Goal: Information Seeking & Learning: Learn about a topic

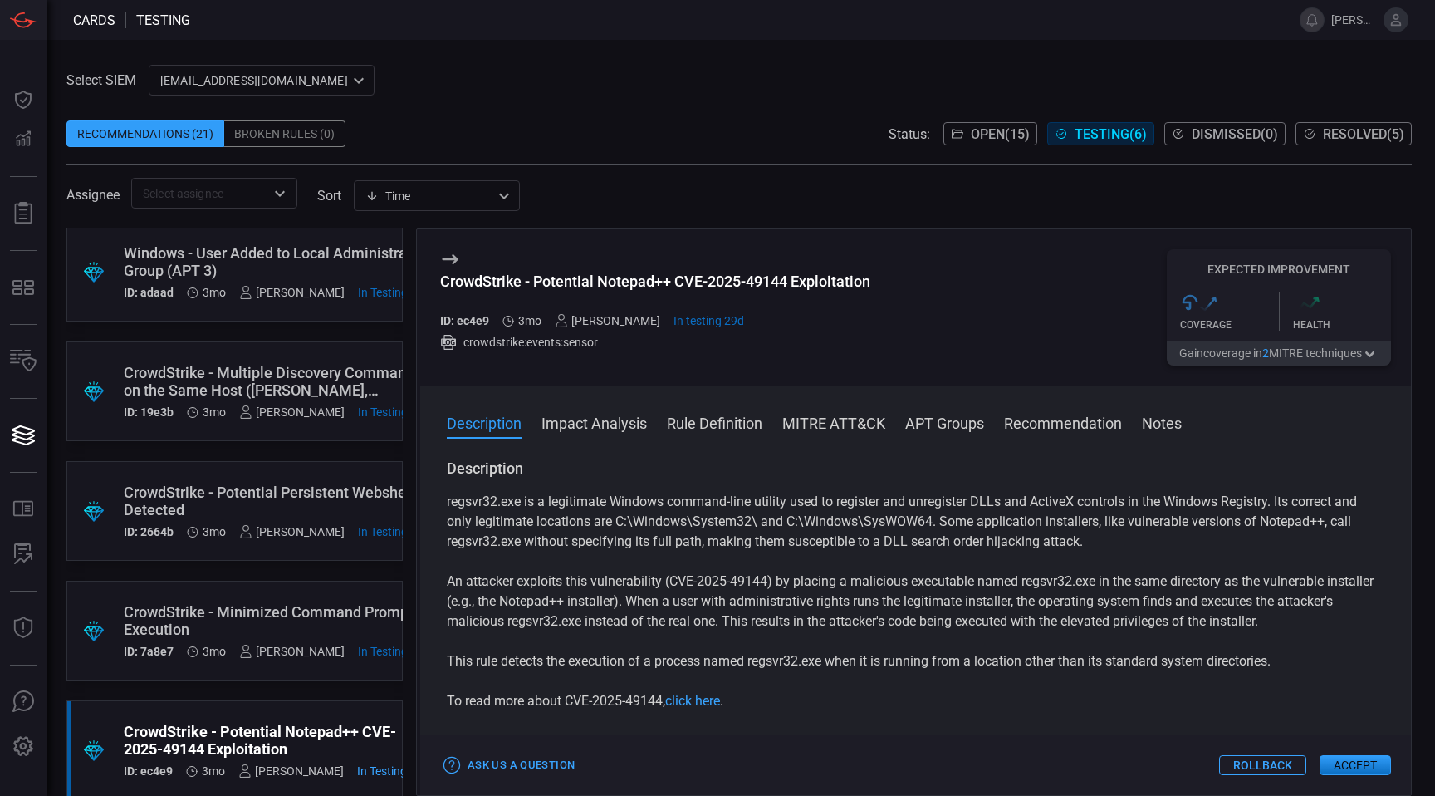
scroll to position [150, 0]
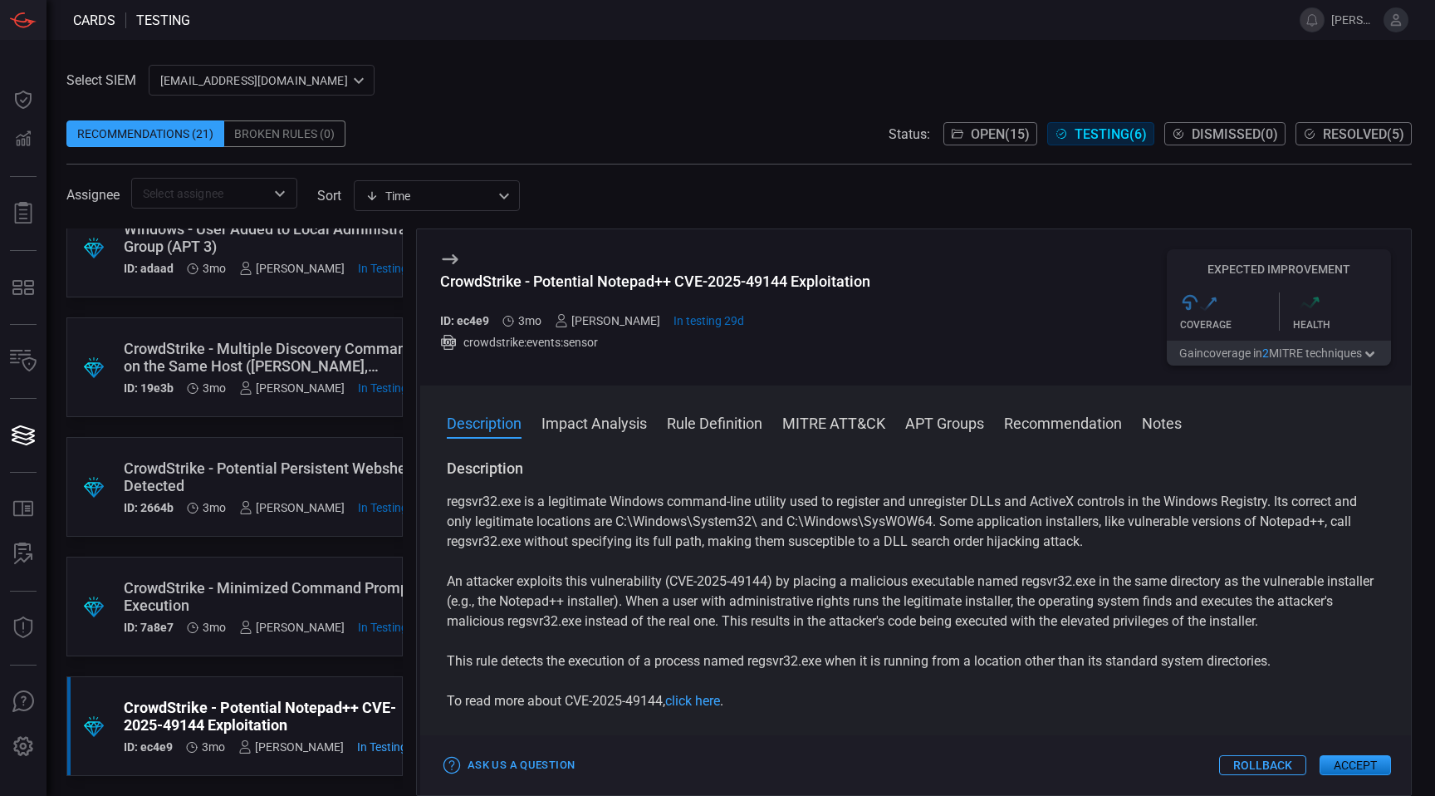
click at [239, 596] on div "CrowdStrike - Minimized Command Prompt Execution" at bounding box center [279, 596] width 310 height 35
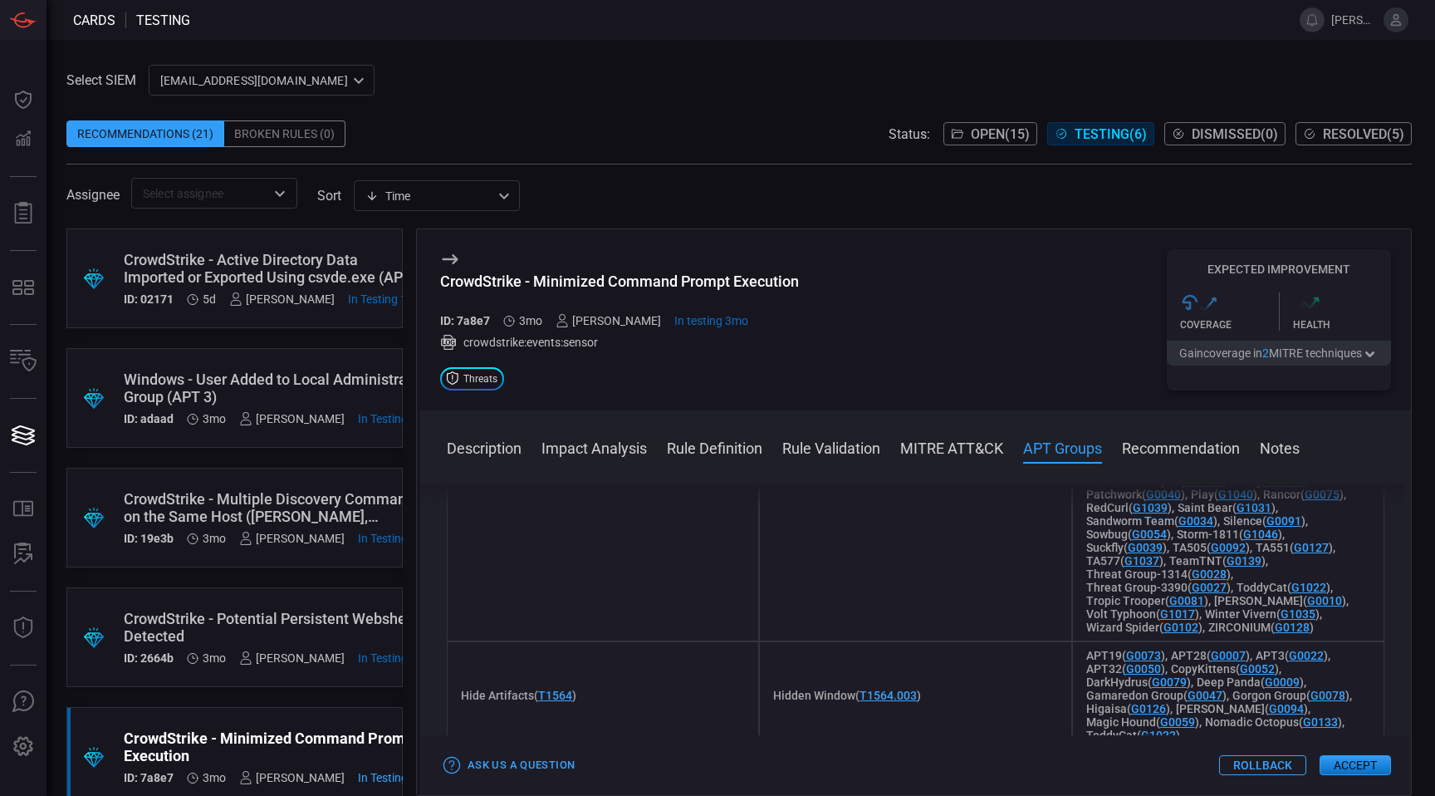
click at [297, 392] on div "Windows - User Added to Local Administrators Group (APT 3)" at bounding box center [279, 387] width 310 height 35
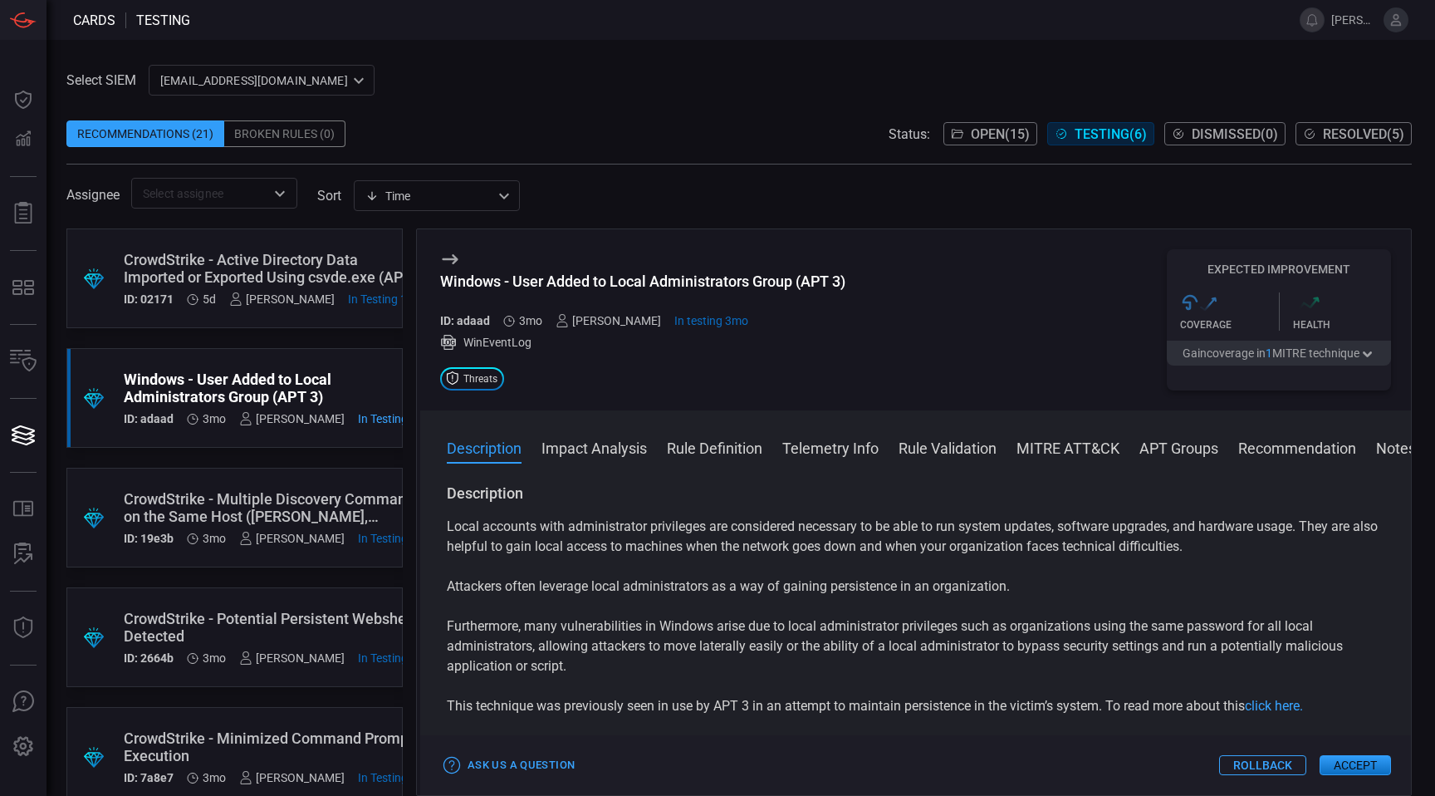
click at [208, 495] on div "CrowdStrike - Multiple Discovery Commands on the Same Host ([PERSON_NAME], GALL…" at bounding box center [279, 507] width 310 height 35
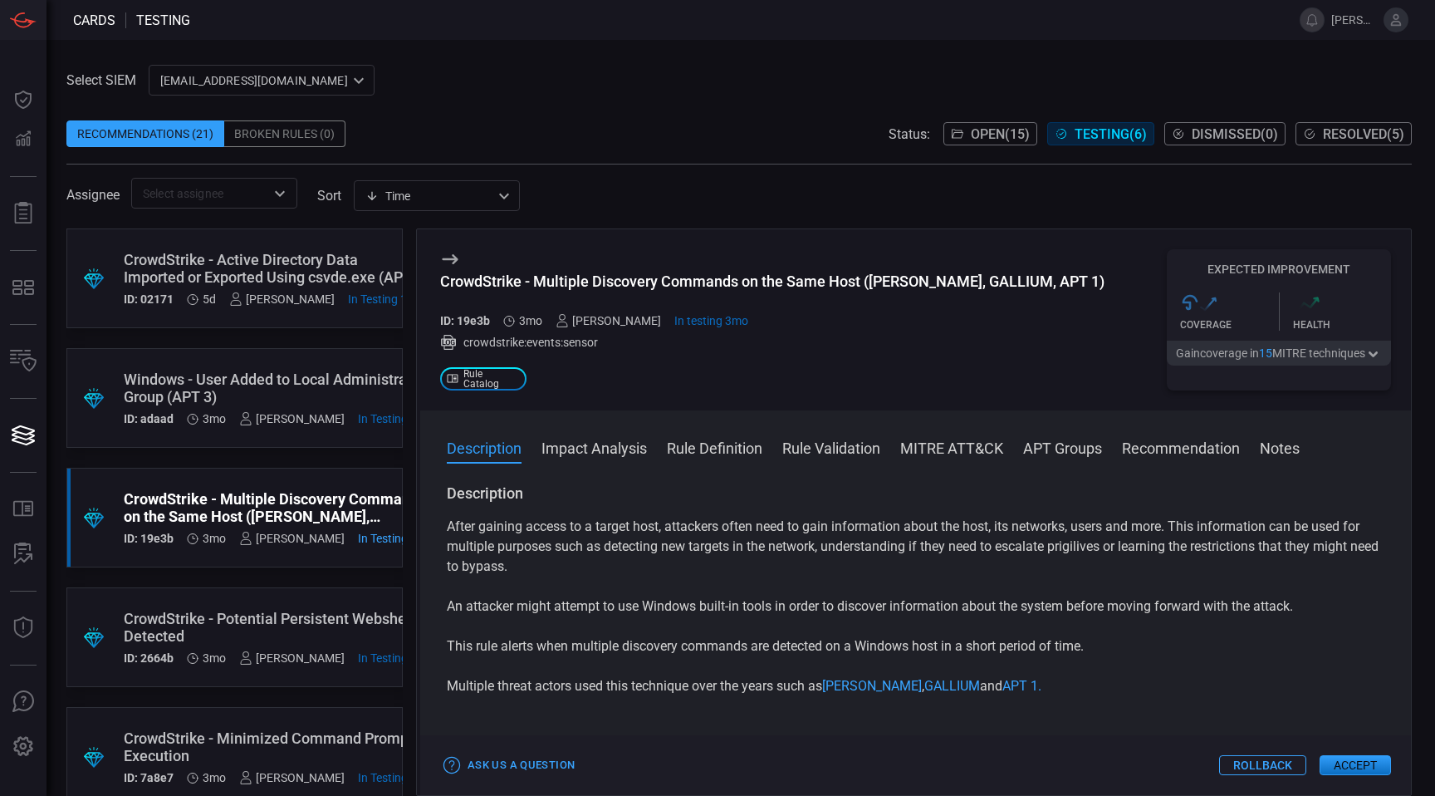
click at [263, 617] on div "CrowdStrike - Potential Persistent Webshell Detected" at bounding box center [279, 627] width 310 height 35
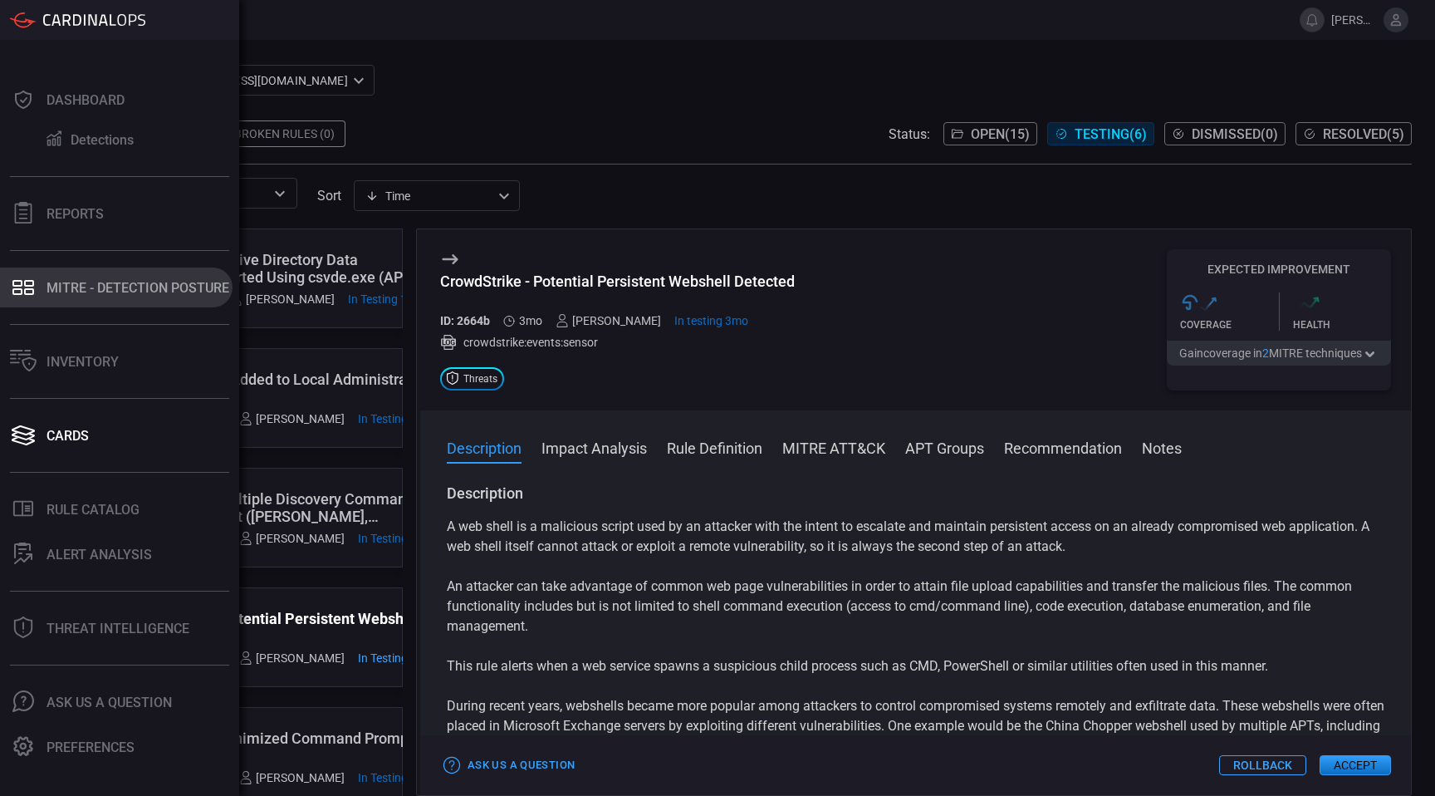
click at [67, 273] on button "MITRE - Detection Posture" at bounding box center [116, 287] width 233 height 40
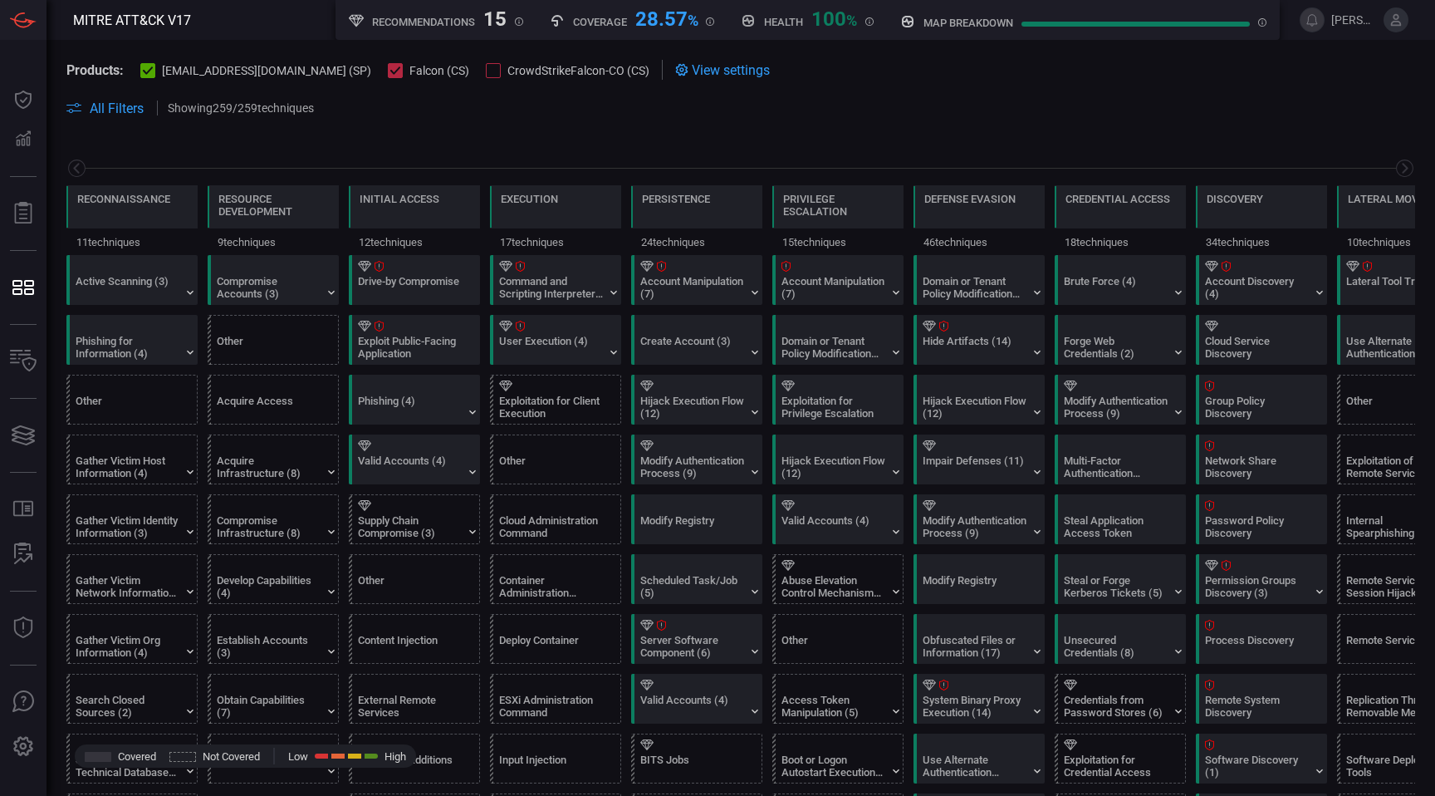
scroll to position [0, 218]
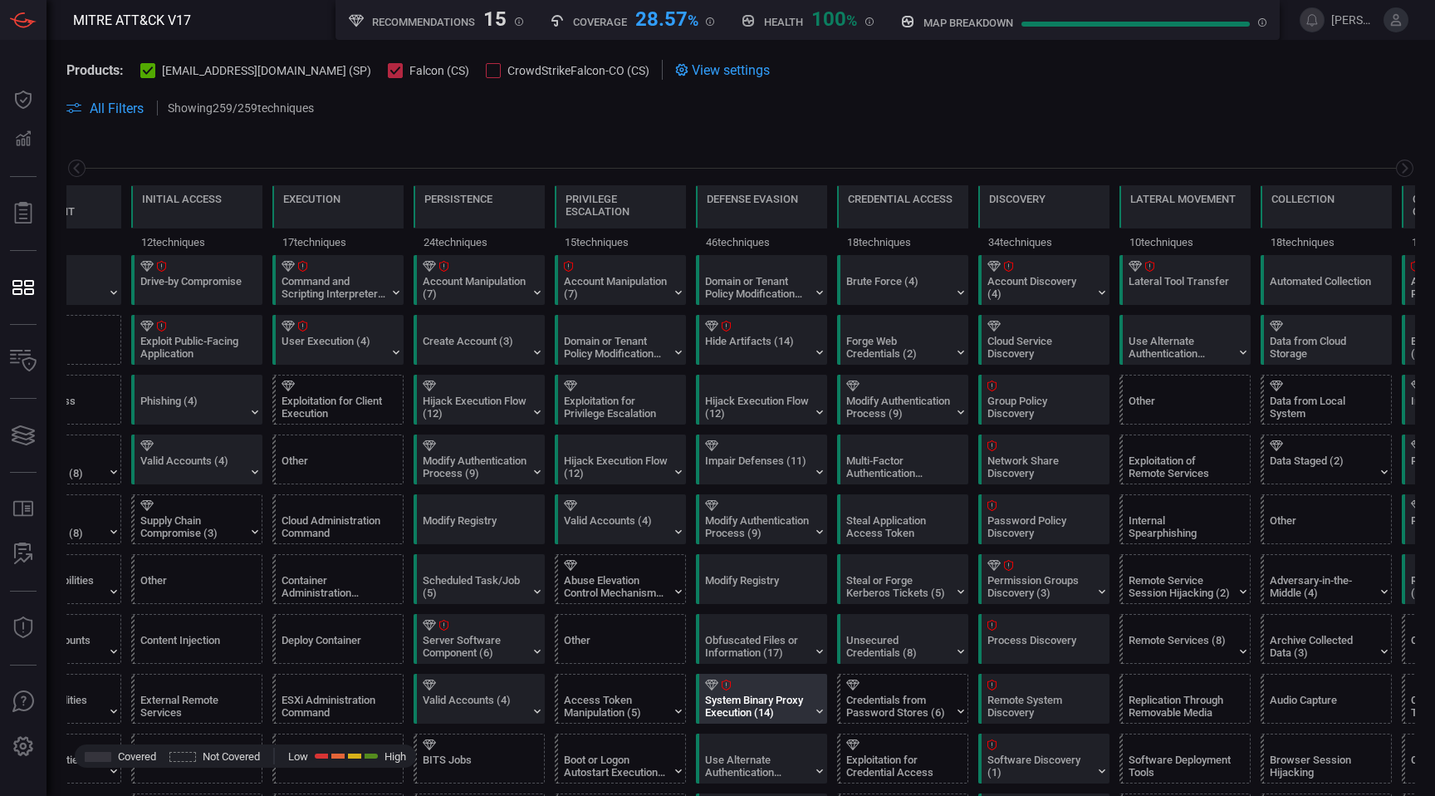
click at [801, 709] on div "System Binary Proxy Execution (14)" at bounding box center [757, 706] width 104 height 25
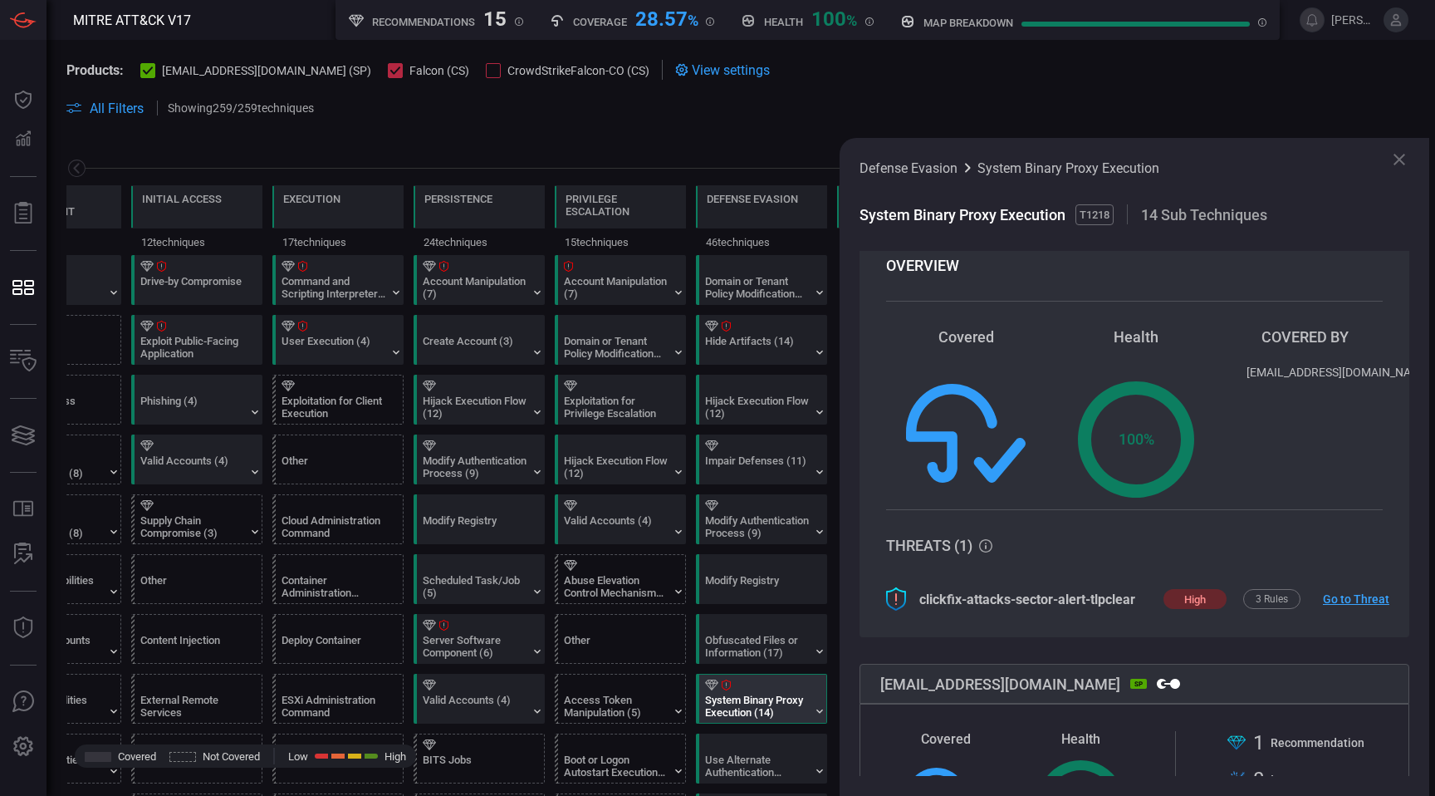
scroll to position [0, 0]
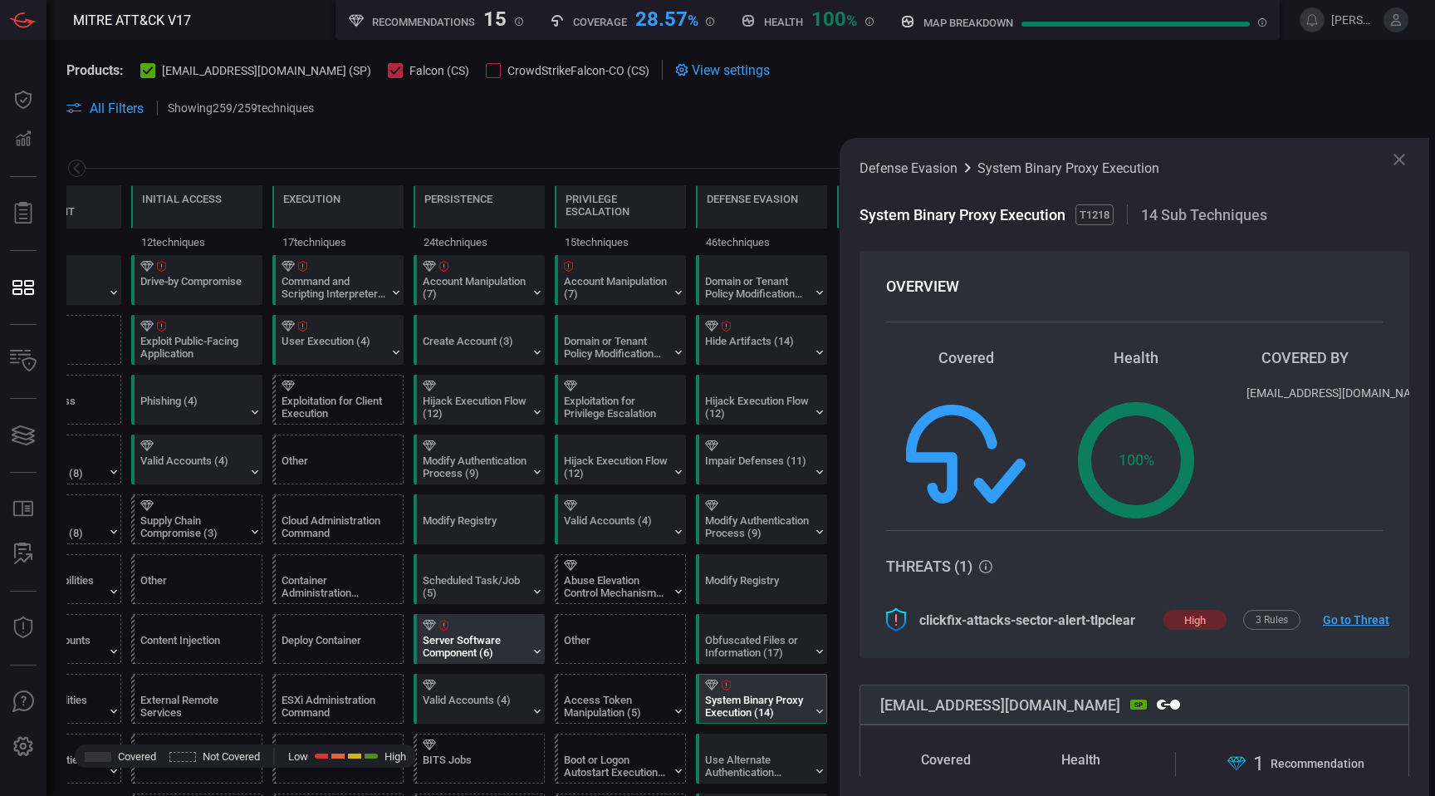
click at [492, 622] on div at bounding box center [483, 625] width 120 height 11
click at [1267, 618] on div "2 Rules" at bounding box center [1271, 620] width 57 height 20
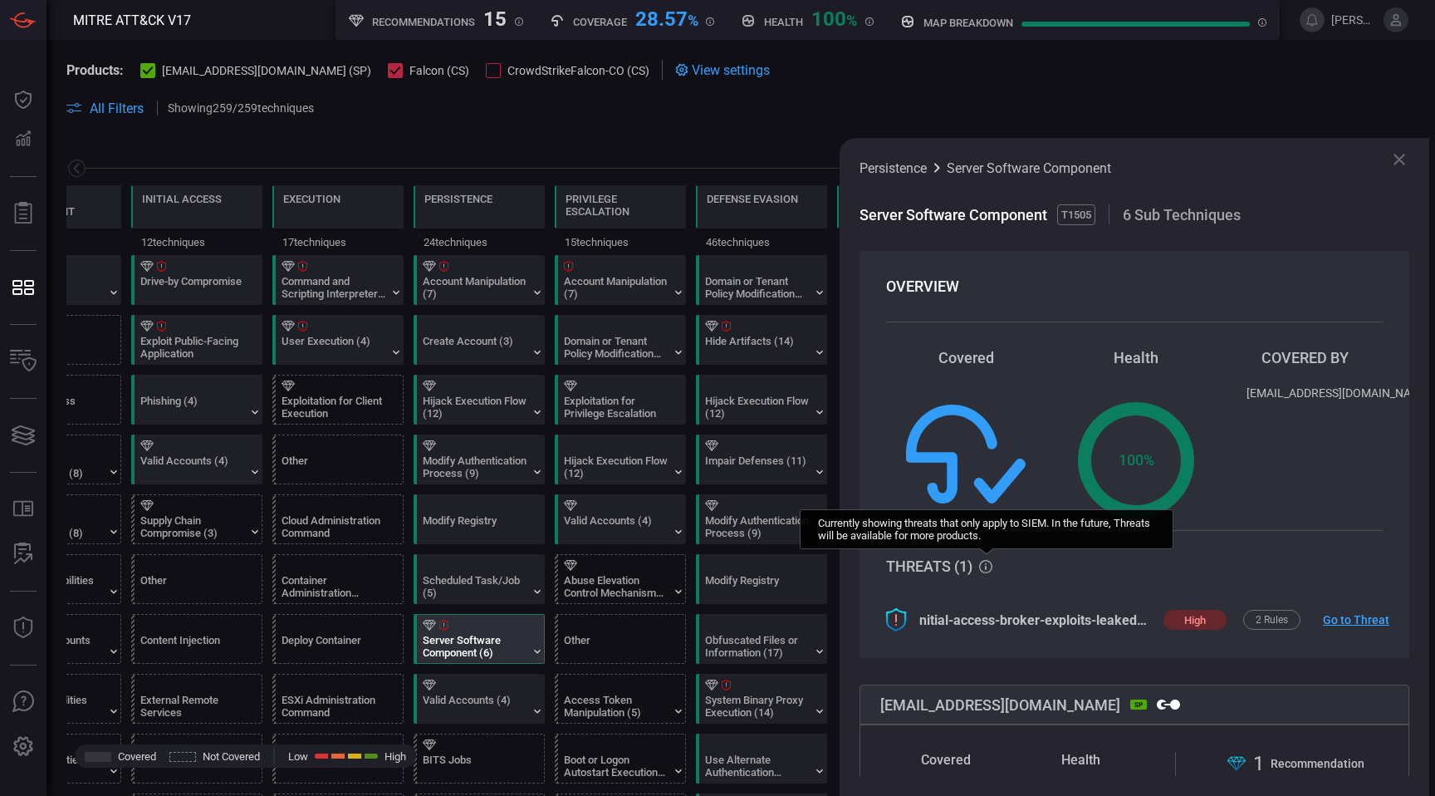
click at [993, 566] on icon at bounding box center [985, 566] width 13 height 13
click at [365, 344] on div "User Execution (4)" at bounding box center [334, 347] width 104 height 25
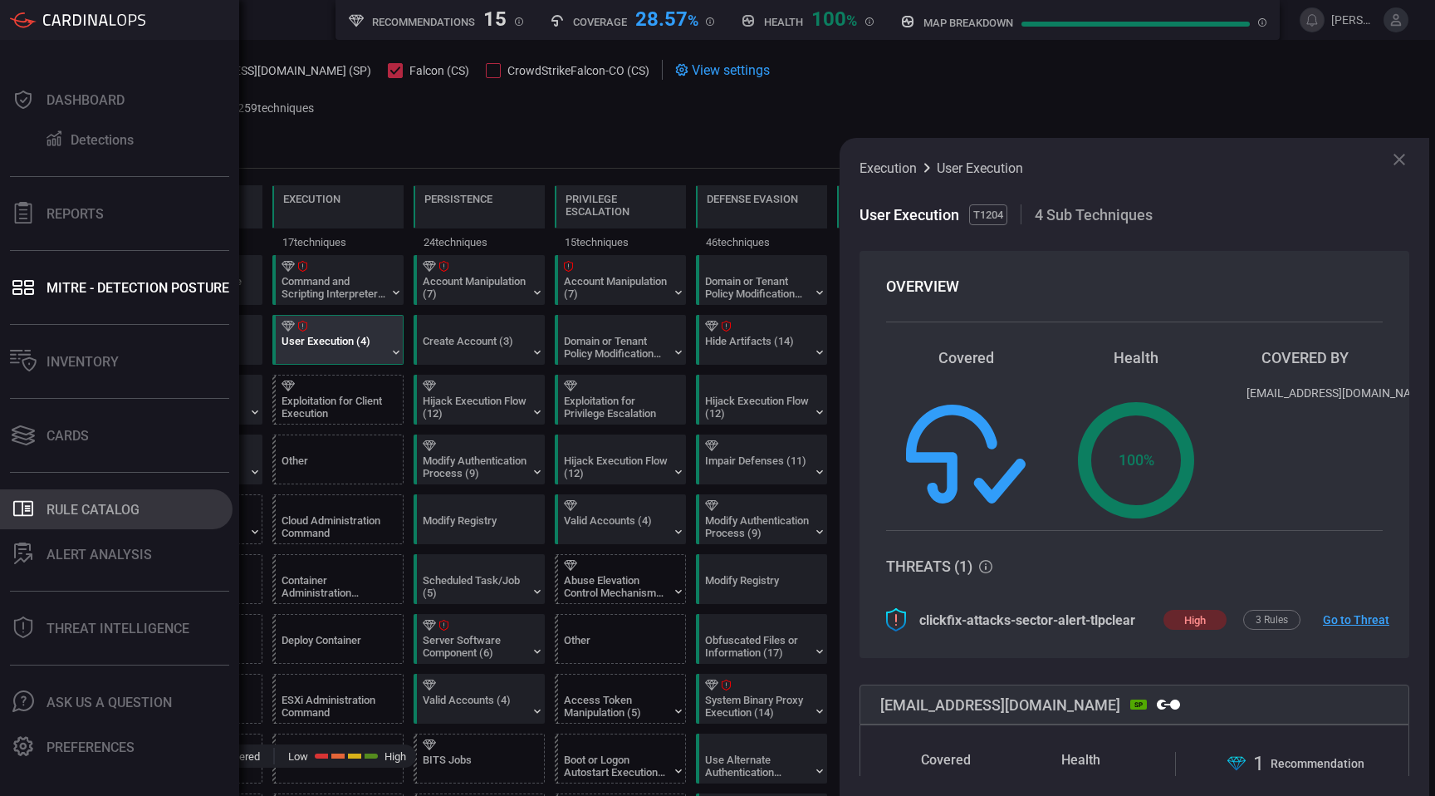
click at [120, 500] on button ".st0_rule_catalog_icon{fill: currentColor;} Rule Catalog" at bounding box center [116, 509] width 233 height 40
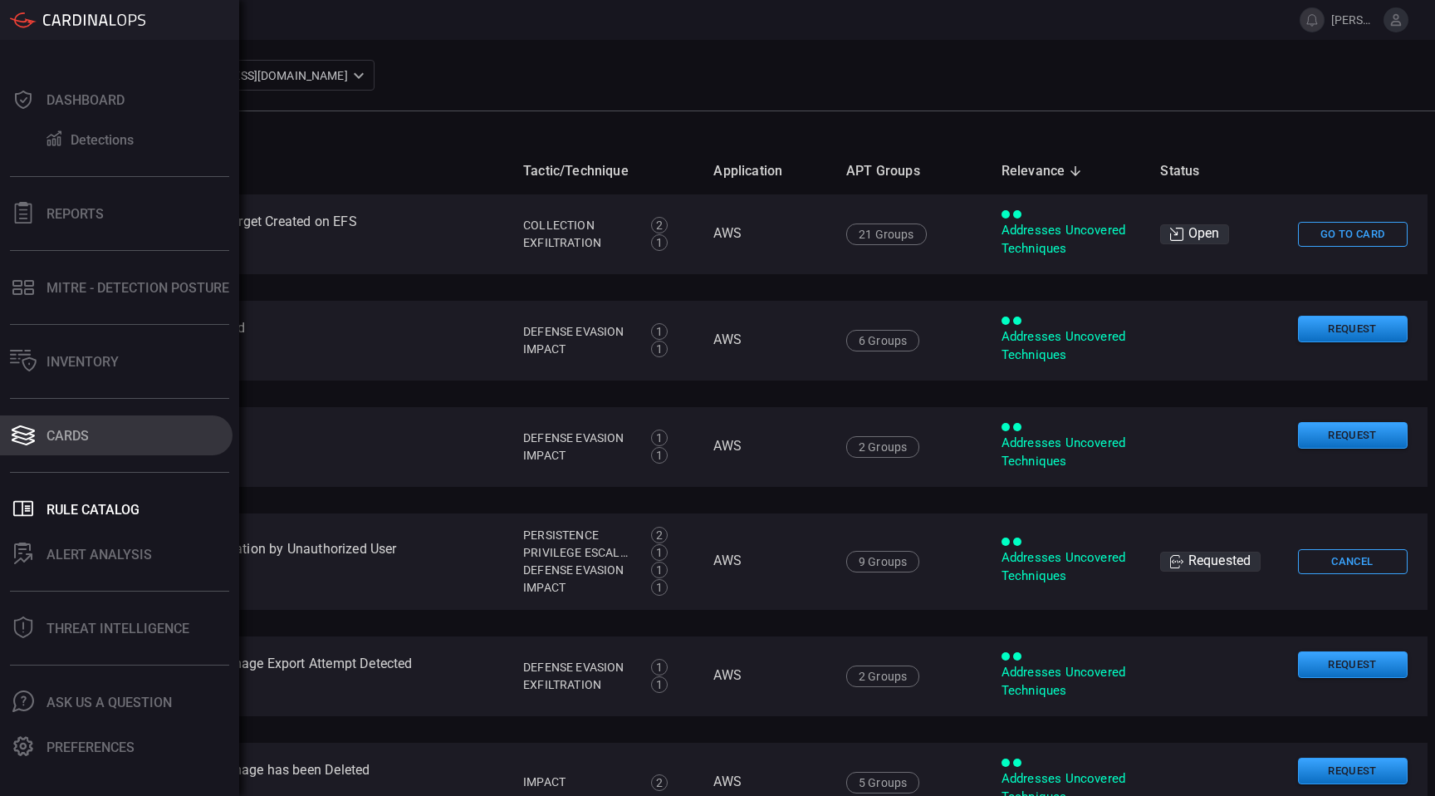
click at [77, 433] on div "Cards" at bounding box center [68, 436] width 42 height 16
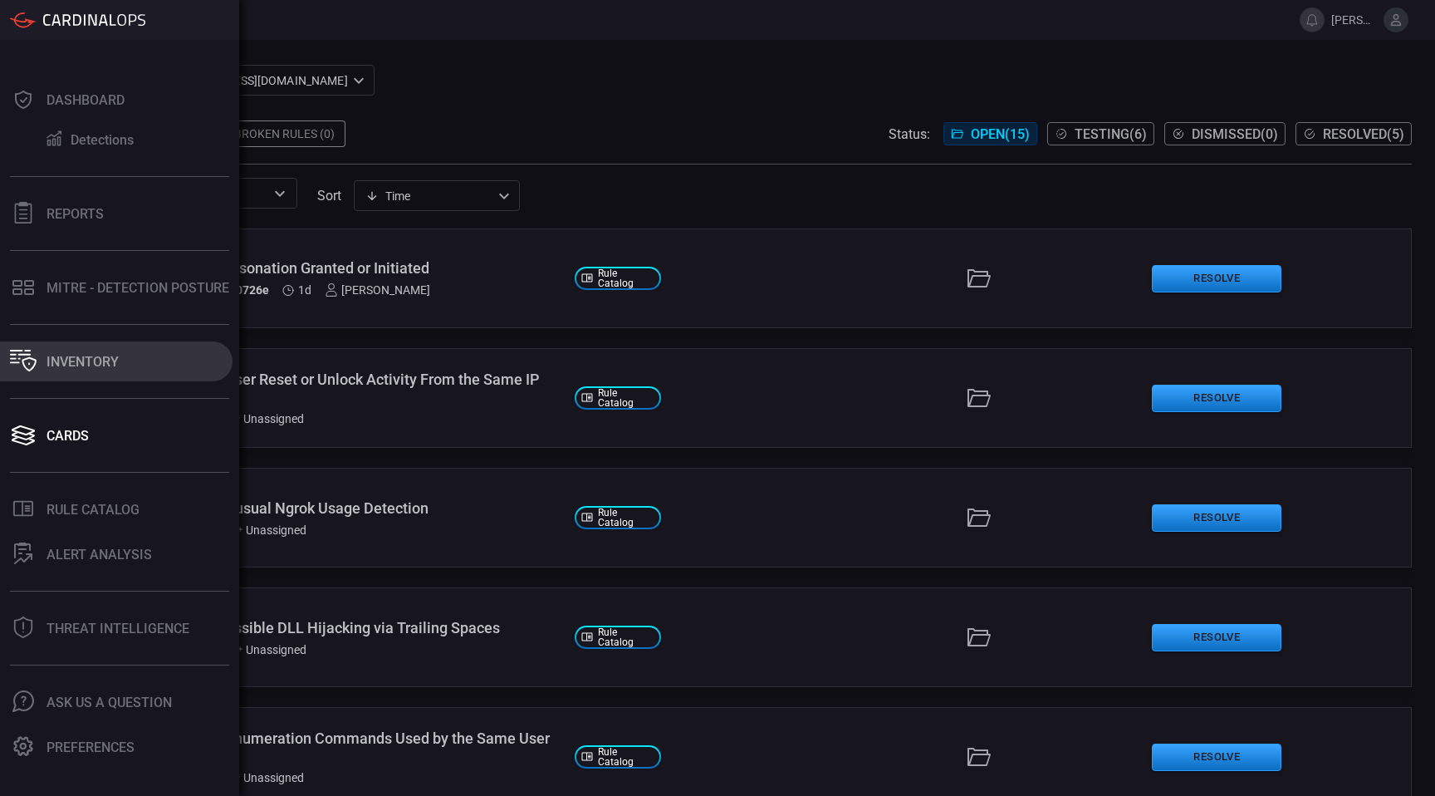
click at [87, 358] on div "Inventory" at bounding box center [83, 362] width 72 height 16
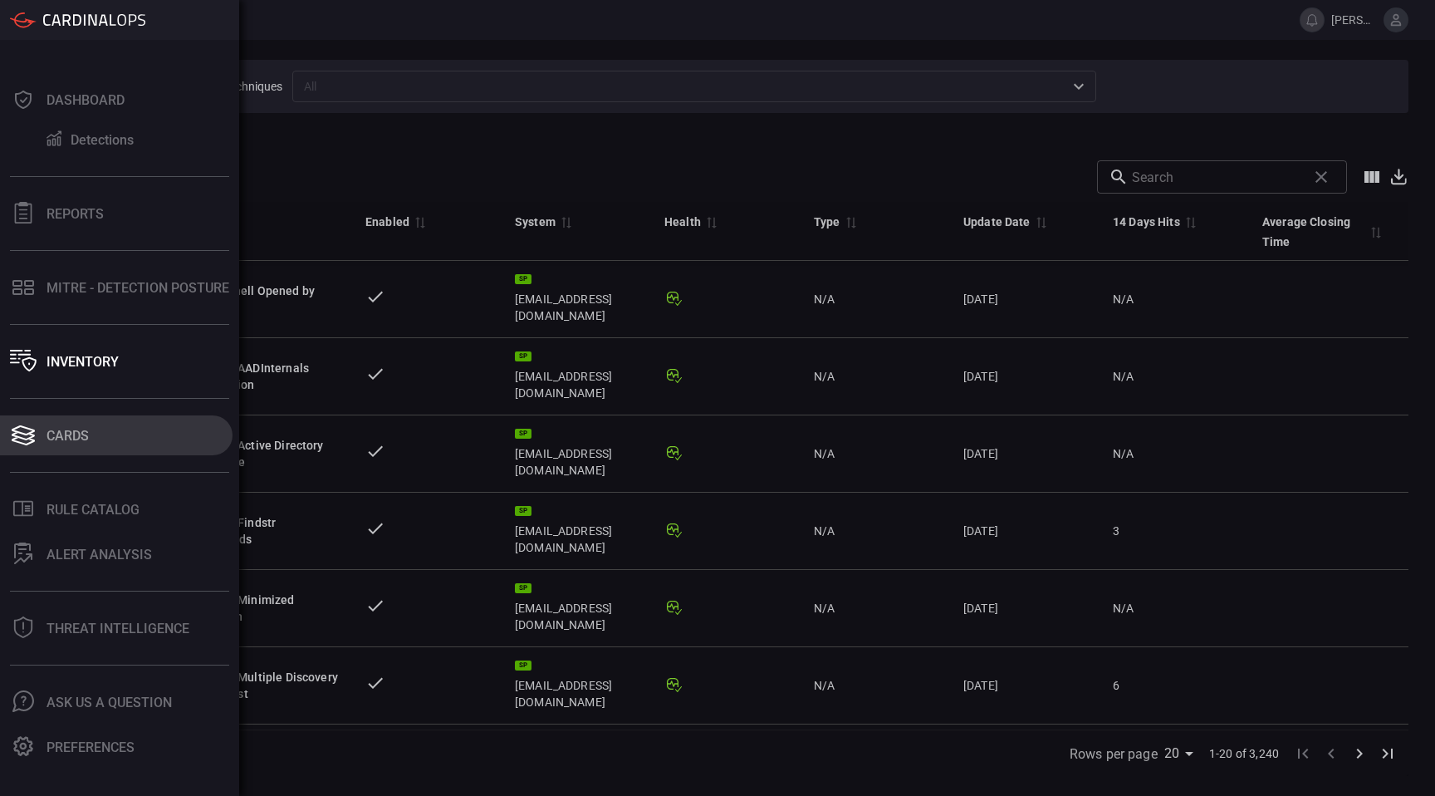
click at [73, 442] on div "Cards" at bounding box center [68, 436] width 42 height 16
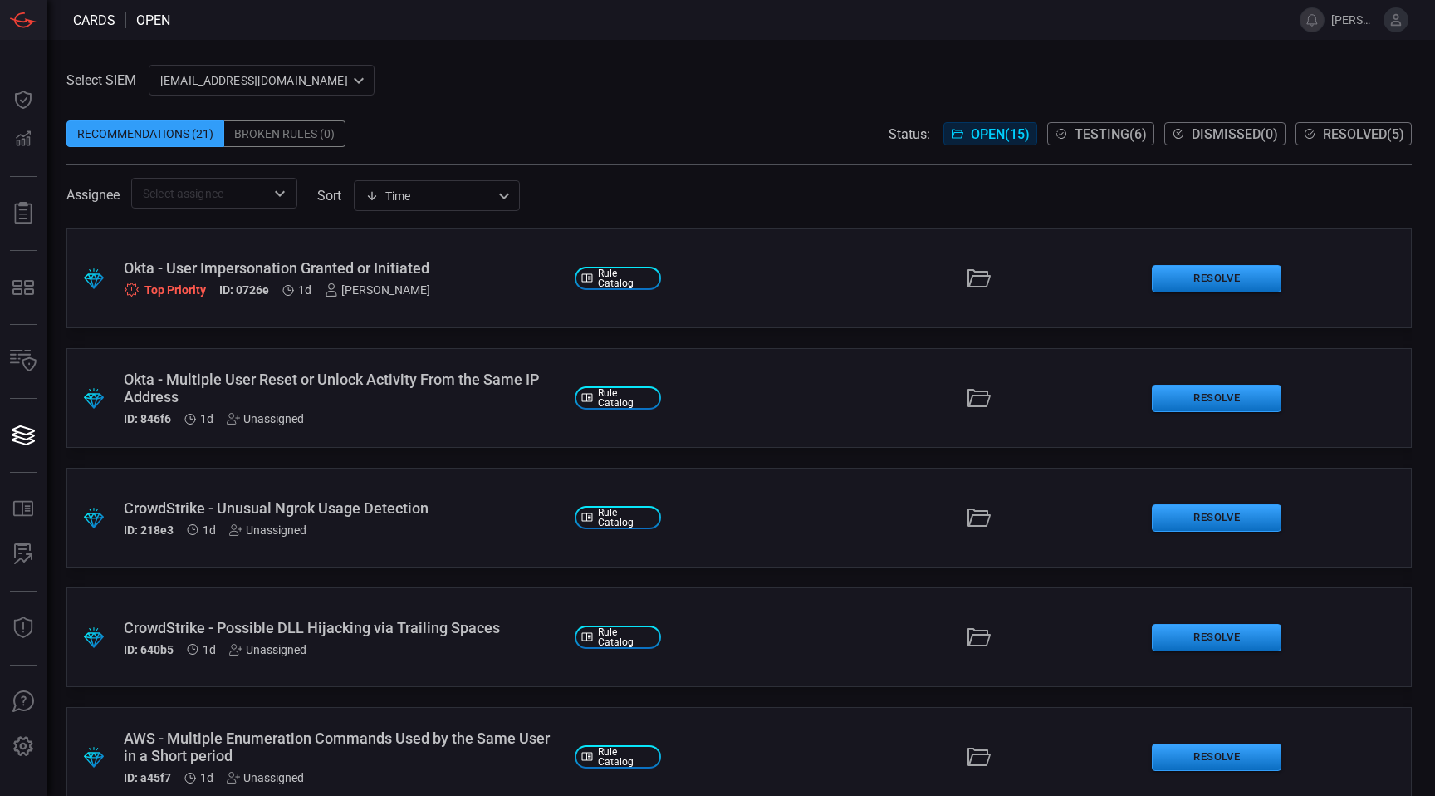
click at [1079, 118] on span at bounding box center [739, 108] width 1346 height 25
click at [1079, 124] on button "Testing ( 6 )" at bounding box center [1100, 133] width 107 height 23
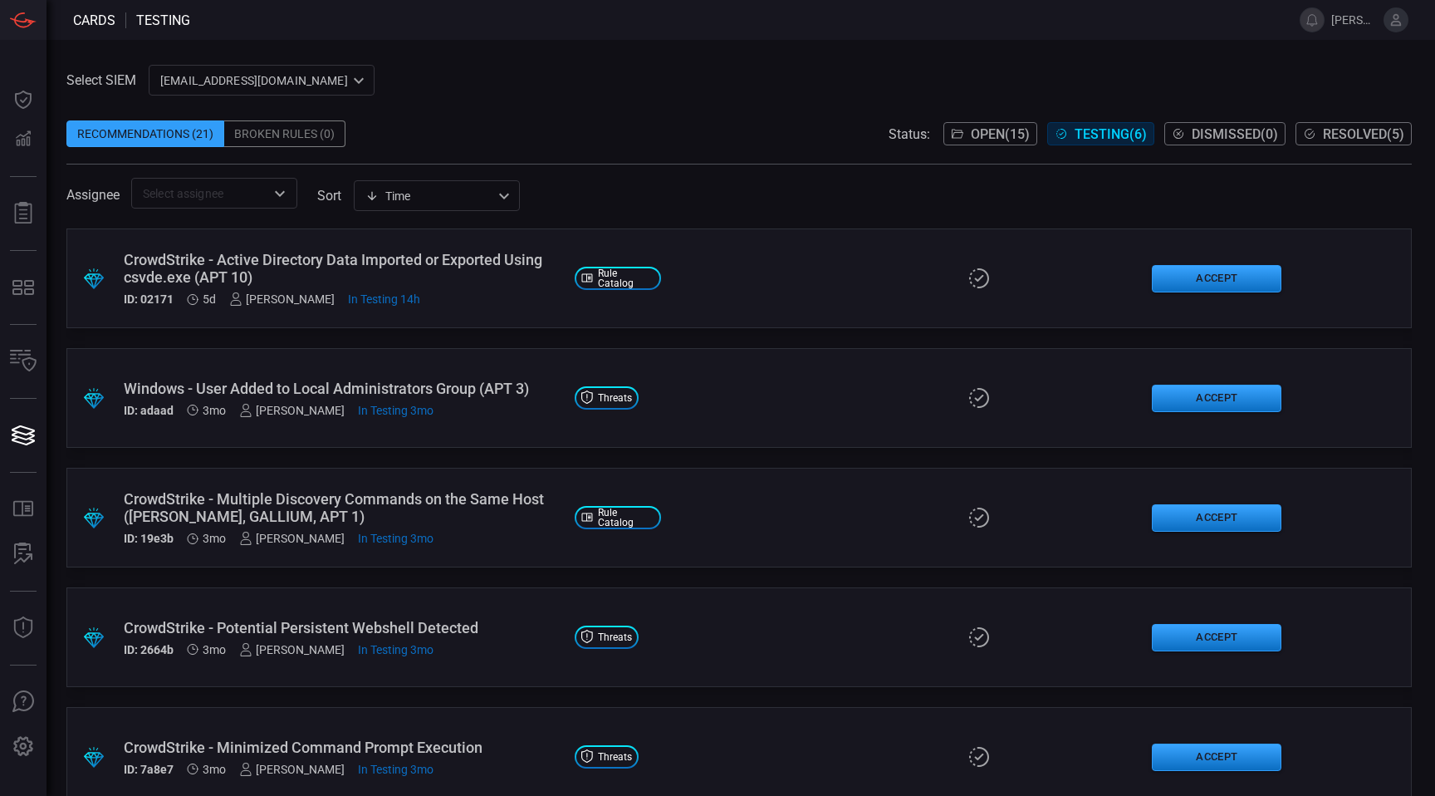
click at [385, 262] on div "CrowdStrike - Active Directory Data Imported or Exported Using csvde.exe (APT 1…" at bounding box center [343, 268] width 438 height 35
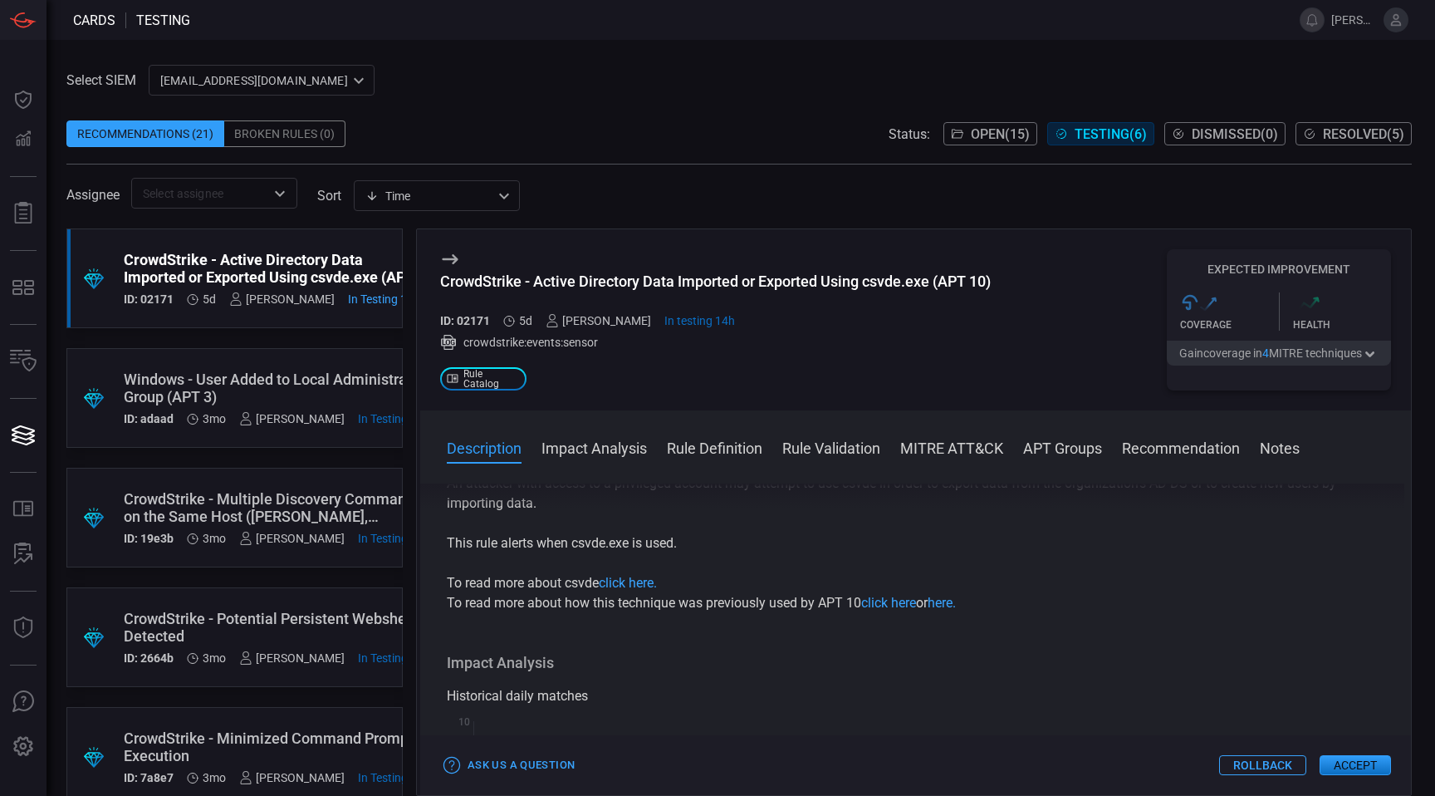
scroll to position [102, 0]
click at [713, 458] on span at bounding box center [915, 470] width 991 height 27
click at [712, 449] on button "Rule Definition" at bounding box center [715, 447] width 96 height 20
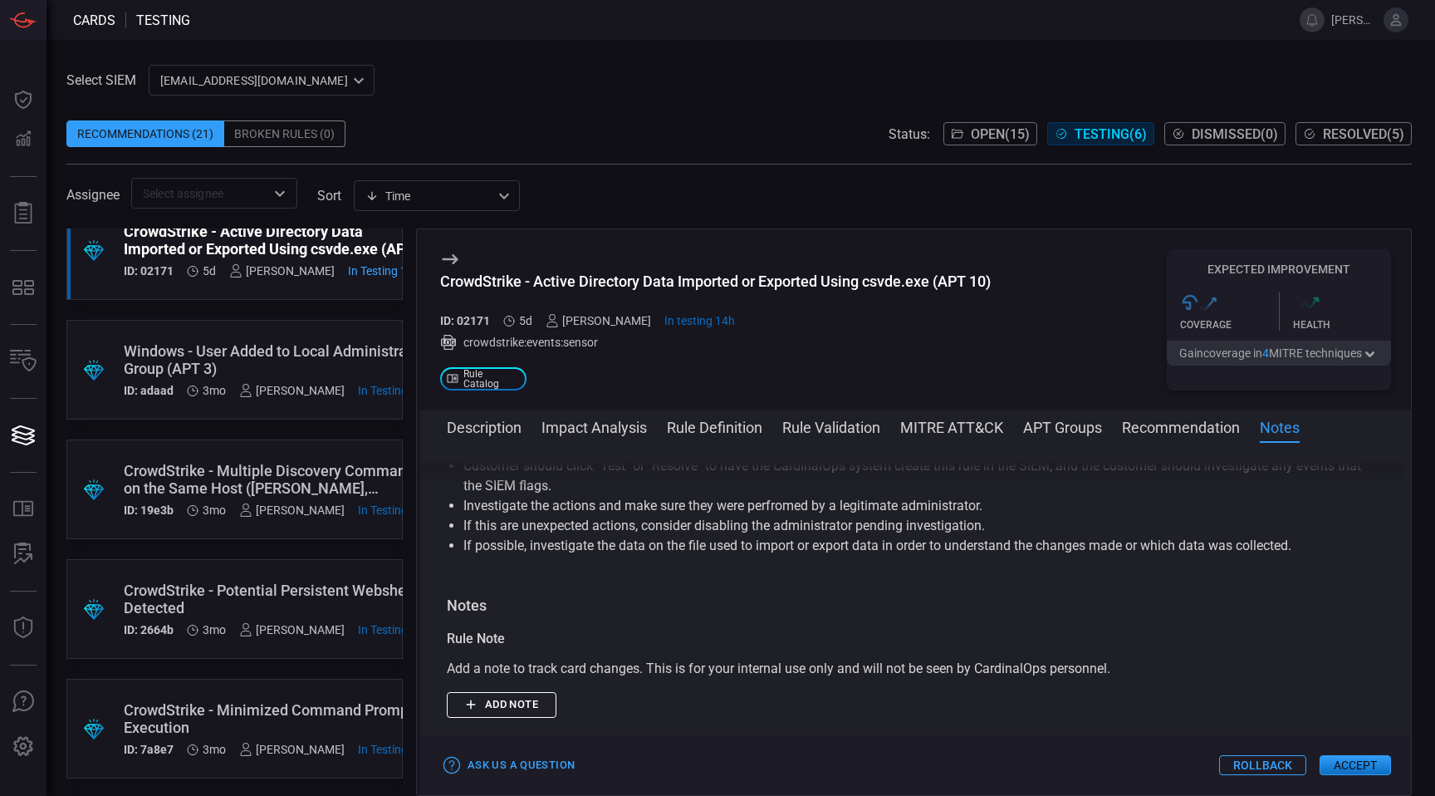
scroll to position [0, 0]
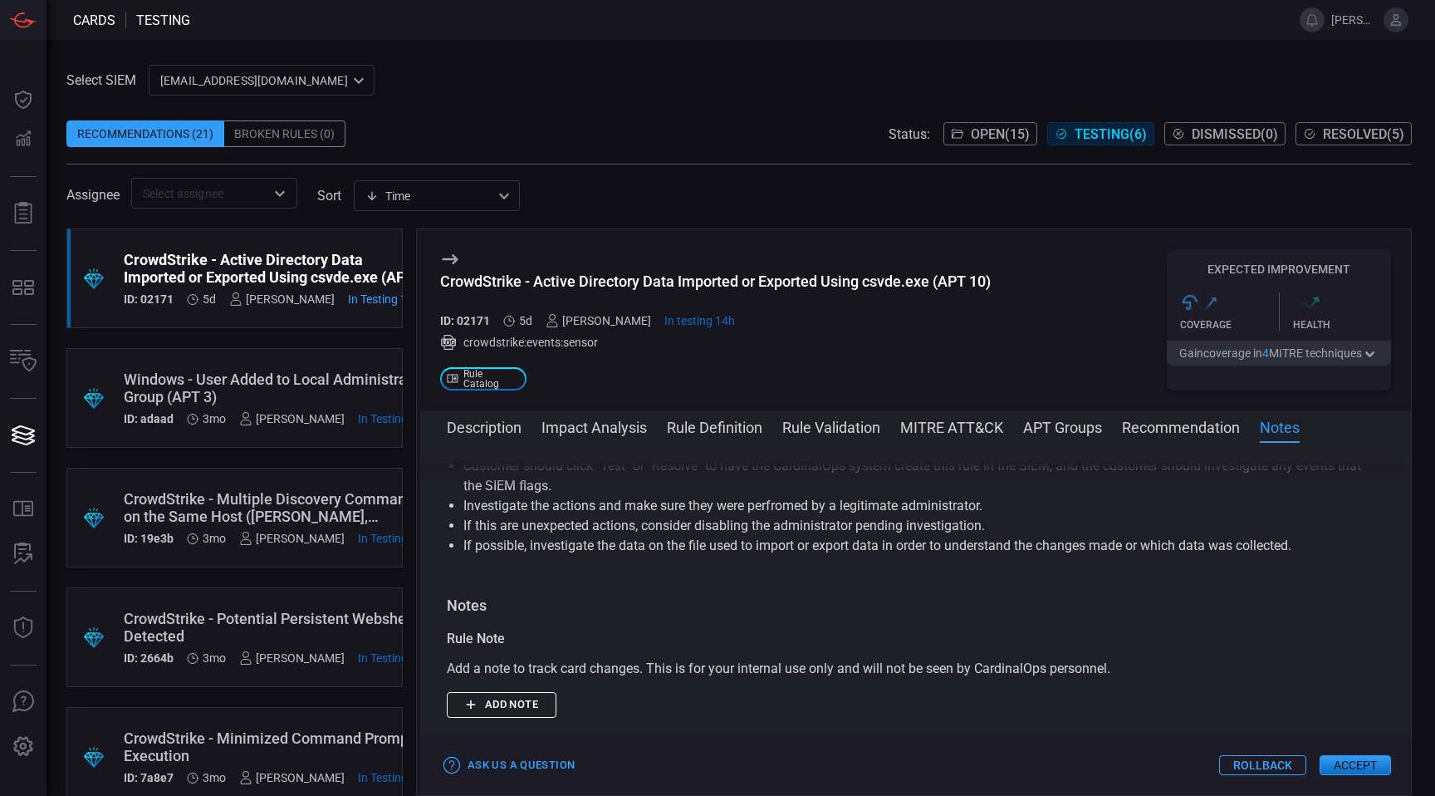
click at [987, 131] on span "Open ( 15 )" at bounding box center [1000, 134] width 59 height 16
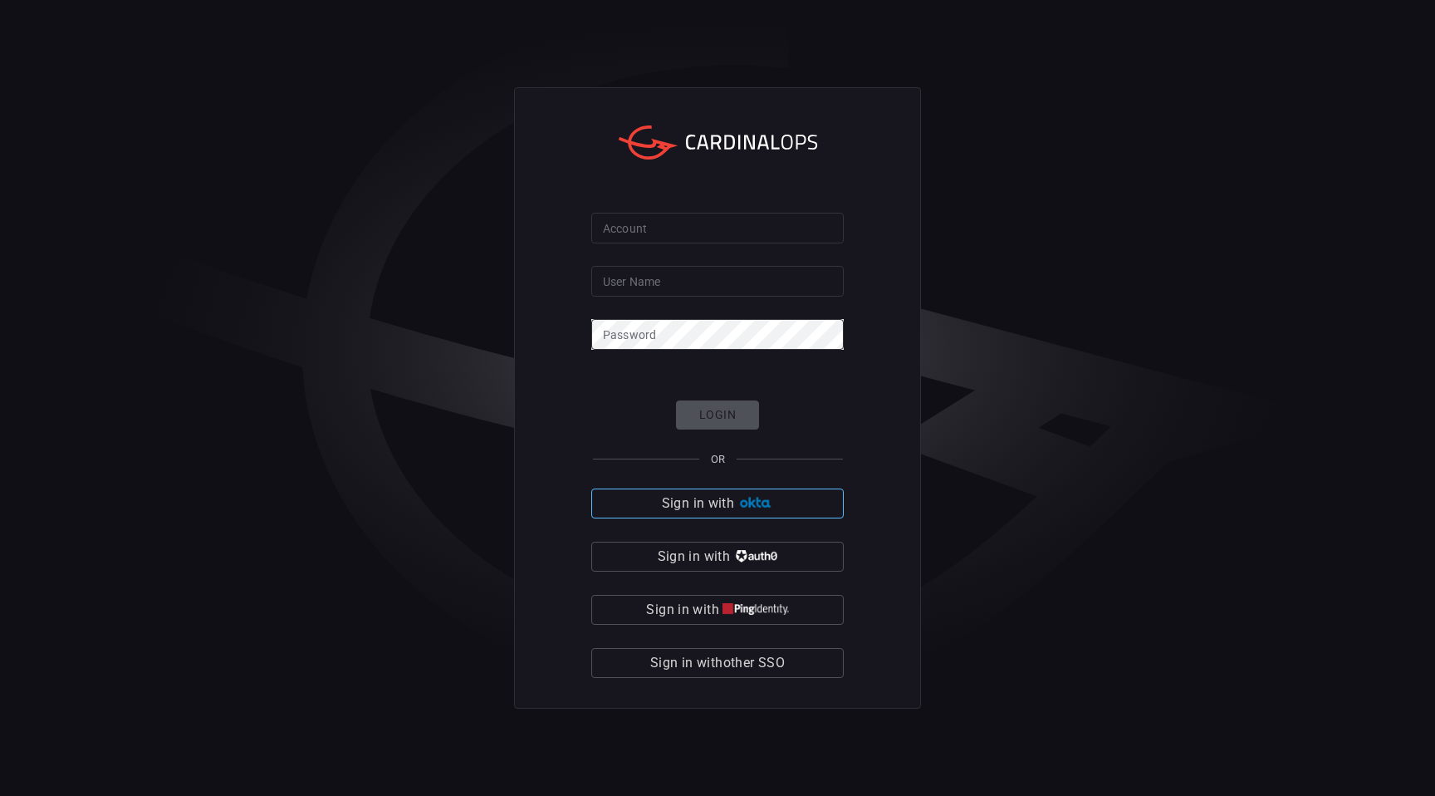
click at [769, 514] on button "Sign in with" at bounding box center [717, 503] width 253 height 30
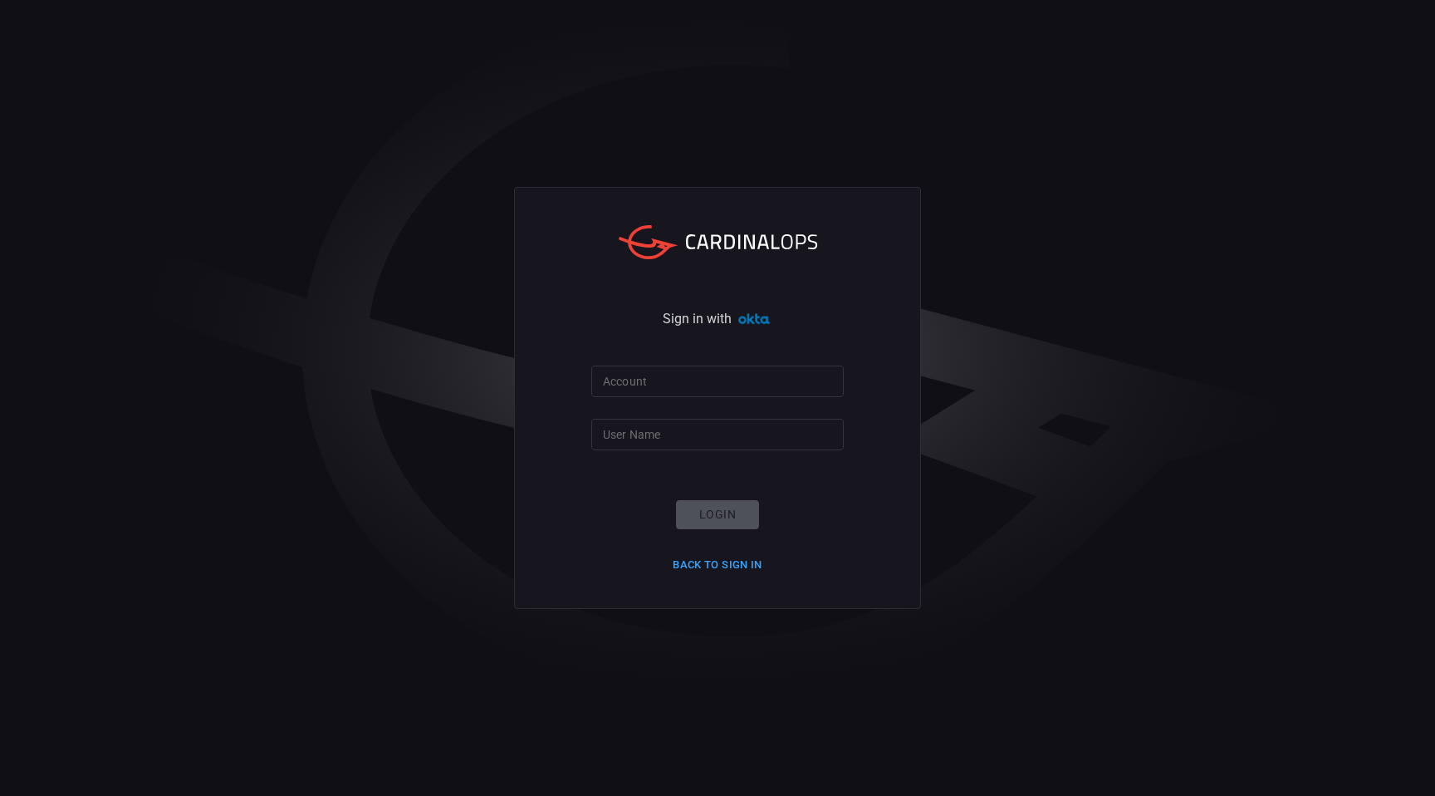
click at [731, 390] on input "Account" at bounding box center [717, 380] width 253 height 31
type input "d"
